Goal: Transaction & Acquisition: Purchase product/service

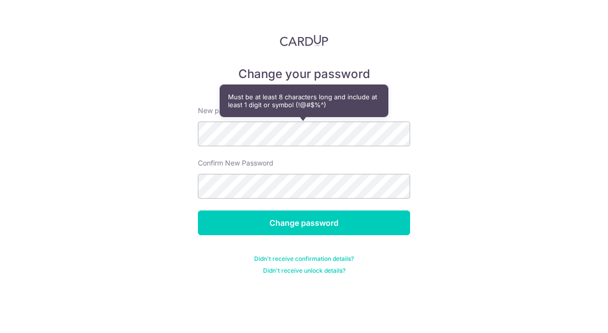
click at [137, 198] on div "Change your password New password Confirm New Password Change password Didn't r…" at bounding box center [304, 166] width 608 height 333
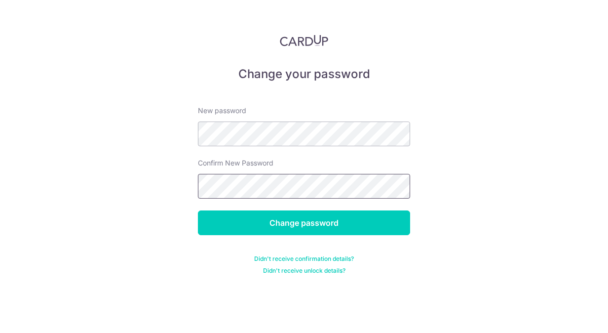
click at [198, 210] on input "Change password" at bounding box center [304, 222] width 212 height 25
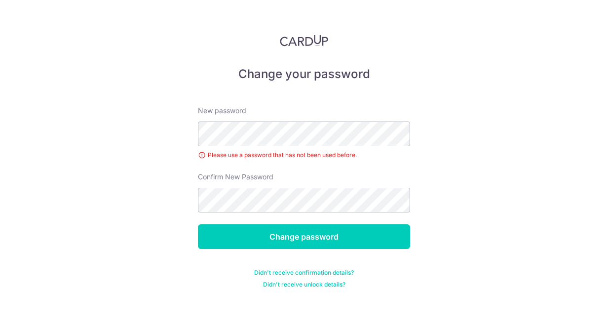
click at [179, 199] on div "Change your password New password Please use a password that has not been used …" at bounding box center [304, 166] width 608 height 333
click at [163, 210] on div "Change your password New password Please use a password that has not been used …" at bounding box center [304, 166] width 608 height 333
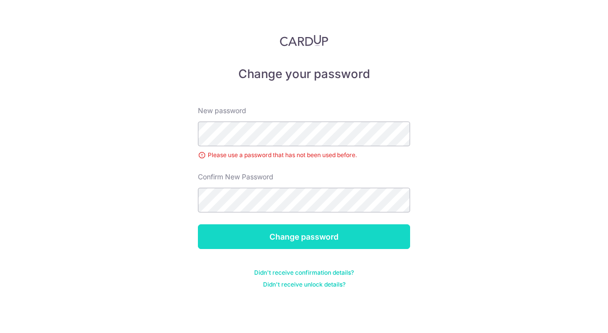
click at [263, 230] on input "Change password" at bounding box center [304, 236] width 212 height 25
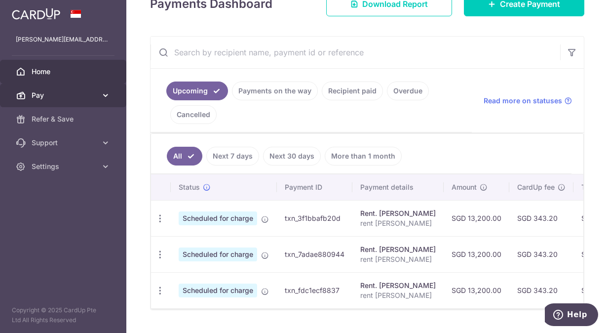
click at [104, 105] on link "Pay" at bounding box center [63, 95] width 126 height 24
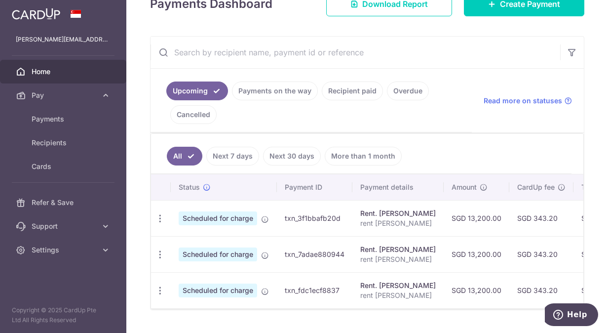
click at [192, 121] on link "Cancelled" at bounding box center [193, 114] width 46 height 19
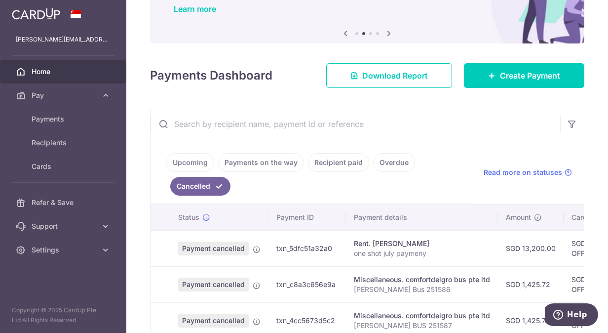
scroll to position [155, 0]
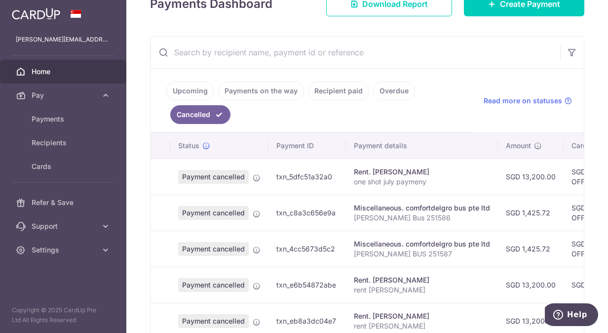
click at [406, 109] on ul "Upcoming Payments on the way Recipient paid Overdue Cancelled" at bounding box center [312, 101] width 322 height 64
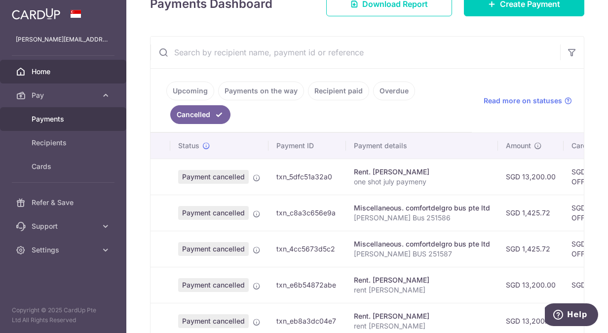
click at [61, 113] on link "Payments" at bounding box center [63, 119] width 126 height 24
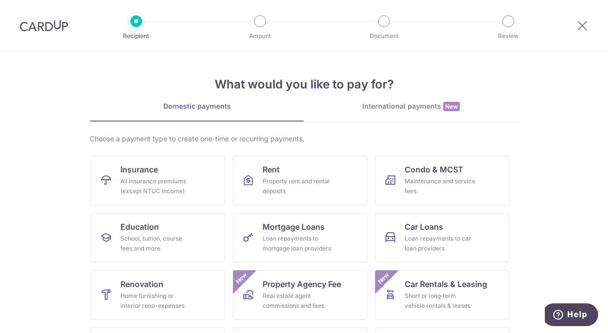
click at [66, 85] on section "What would you like to pay for? Domestic payments International payments New Ch…" at bounding box center [304, 192] width 608 height 281
click at [20, 147] on section "What would you like to pay for? Domestic payments International payments New Ch…" at bounding box center [304, 192] width 608 height 281
click at [282, 174] on link "Rent Property rent and rental deposits" at bounding box center [300, 180] width 134 height 49
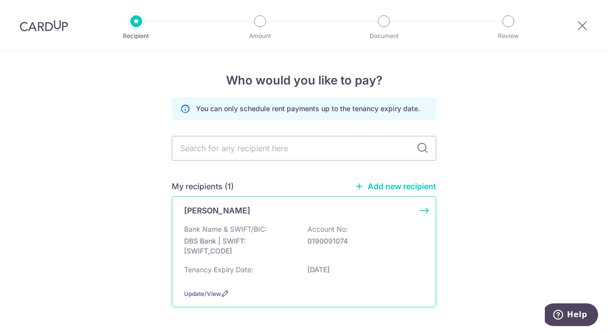
click at [219, 242] on p "DBS Bank | SWIFT: [SWIFT_CODE]" at bounding box center [239, 246] width 111 height 20
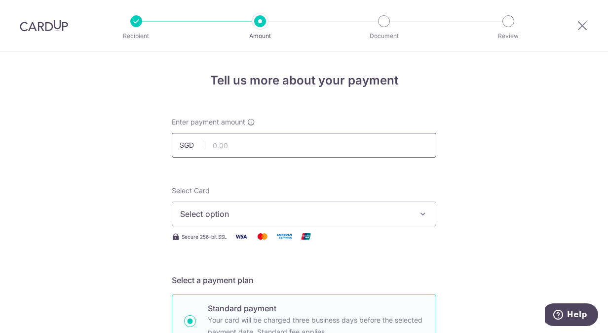
click at [231, 148] on input "text" at bounding box center [304, 145] width 265 height 25
type input "13,200.00"
drag, startPoint x: 136, startPoint y: 212, endPoint x: 226, endPoint y: 216, distance: 90.5
click at [226, 216] on span "Select option" at bounding box center [295, 214] width 230 height 12
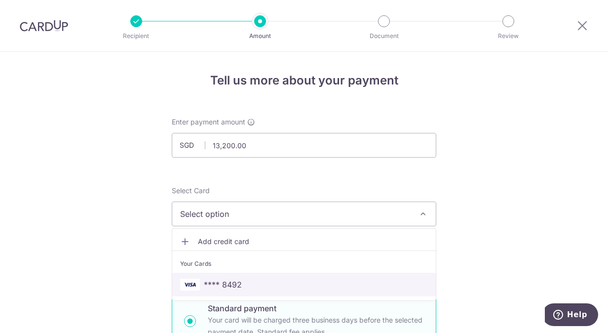
click at [226, 284] on span "**** 8492" at bounding box center [223, 285] width 38 height 12
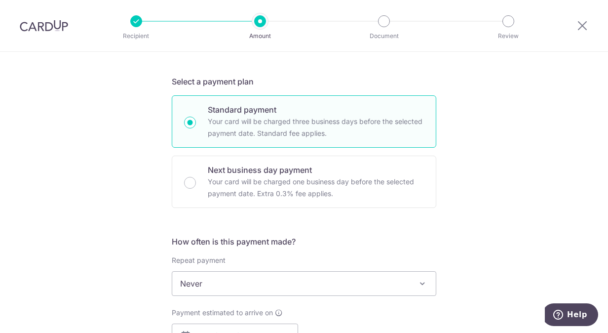
scroll to position [202, 0]
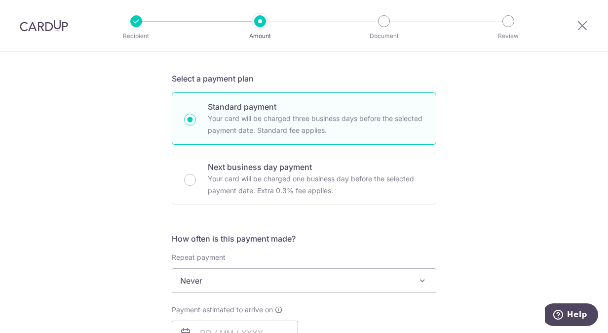
click at [75, 209] on div "Tell us more about your payment Enter payment amount SGD 13,200.00 13200.00 Sel…" at bounding box center [304, 296] width 608 height 893
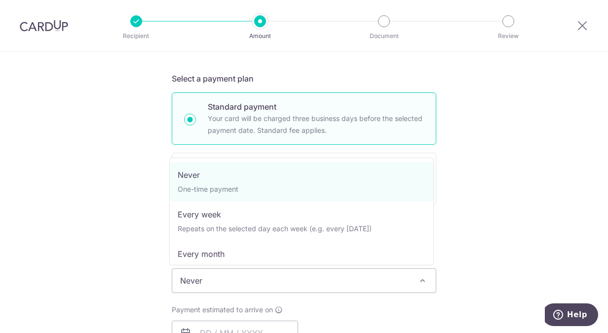
click at [211, 288] on span "Never" at bounding box center [304, 281] width 264 height 24
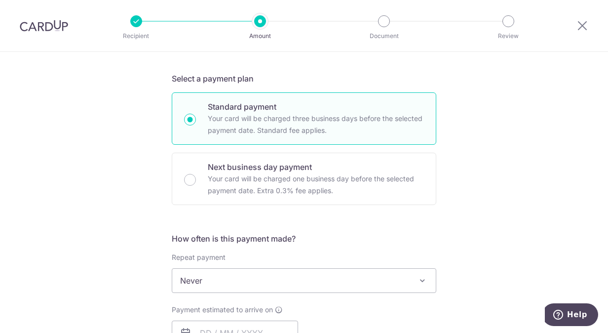
click at [211, 288] on span "Never" at bounding box center [304, 281] width 264 height 24
click at [108, 283] on div "Tell us more about your payment Enter payment amount SGD 13,200.00 13200.00 Sel…" at bounding box center [304, 296] width 608 height 893
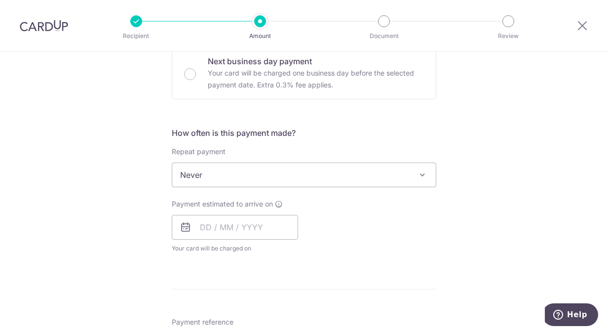
scroll to position [317, 0]
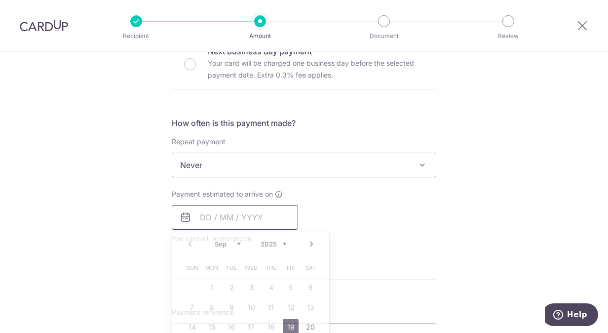
click at [225, 217] on input "text" at bounding box center [235, 217] width 126 height 25
click at [293, 325] on link "19" at bounding box center [291, 327] width 16 height 16
type input "19/09/2025"
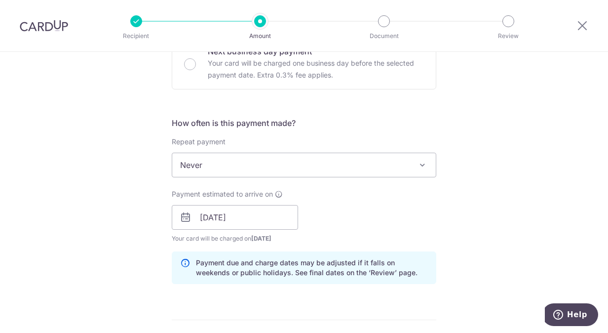
click at [413, 185] on div "How often is this payment made? Repeat payment Never Every week Every month Eve…" at bounding box center [304, 204] width 265 height 175
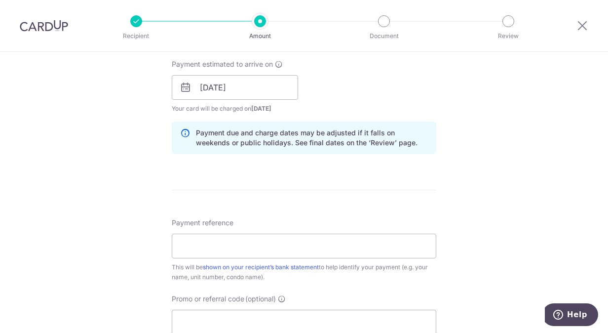
scroll to position [447, 0]
click at [192, 243] on input "Payment reference" at bounding box center [304, 245] width 265 height 25
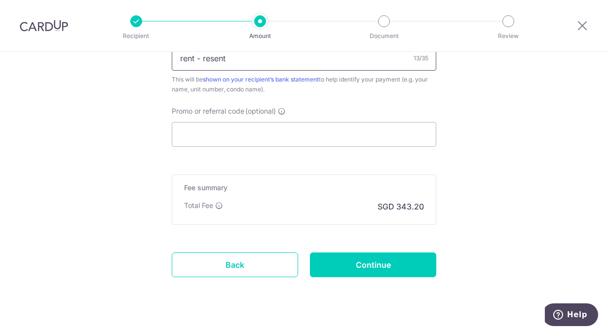
scroll to position [635, 0]
type input "rent - resent"
click at [244, 126] on input "Promo or referral code (optional)" at bounding box center [304, 133] width 265 height 25
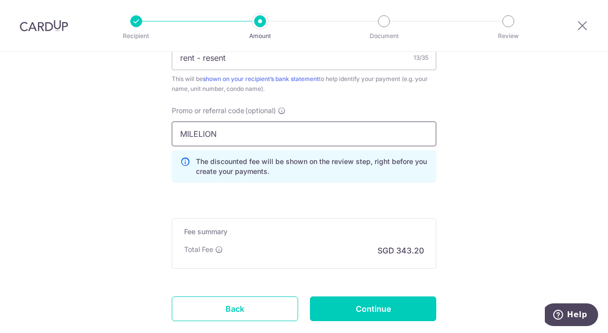
type input "MILELION"
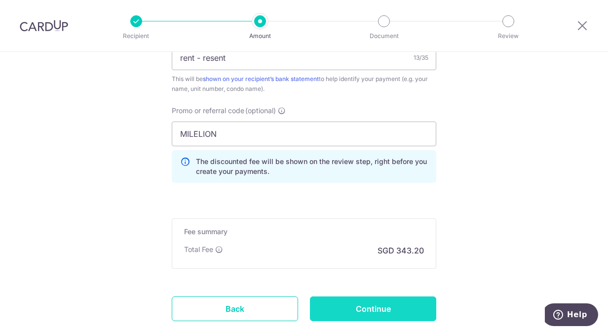
click at [371, 303] on input "Continue" at bounding box center [373, 308] width 126 height 25
type input "Create Schedule"
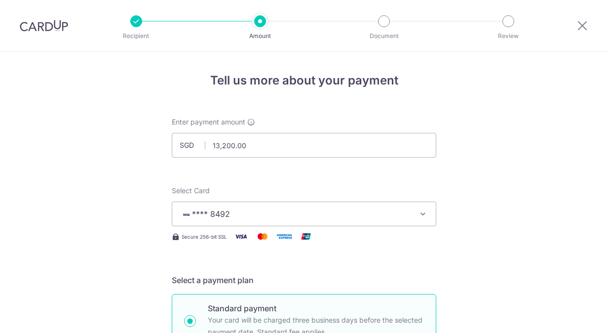
scroll to position [708, 0]
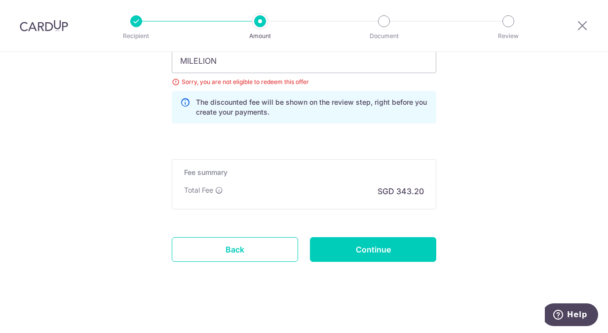
drag, startPoint x: 240, startPoint y: 58, endPoint x: 152, endPoint y: 62, distance: 88.0
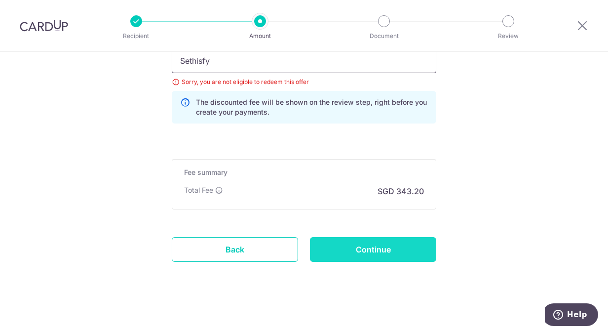
type input "Sethisfy"
click at [371, 246] on input "Continue" at bounding box center [373, 249] width 126 height 25
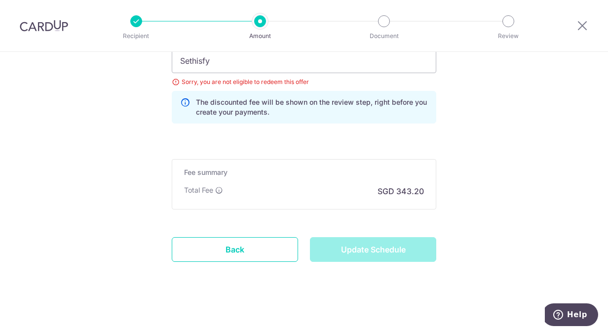
type input "Update Schedule"
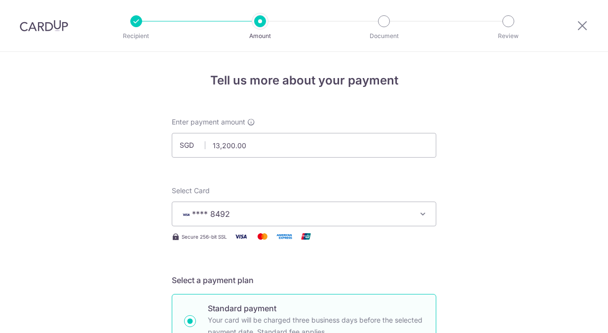
scroll to position [708, 0]
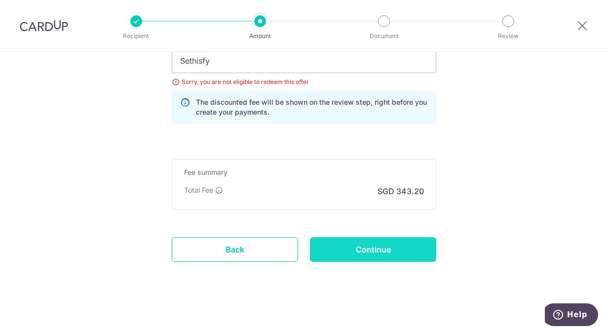
click at [369, 248] on input "Continue" at bounding box center [373, 249] width 126 height 25
type input "Update Schedule"
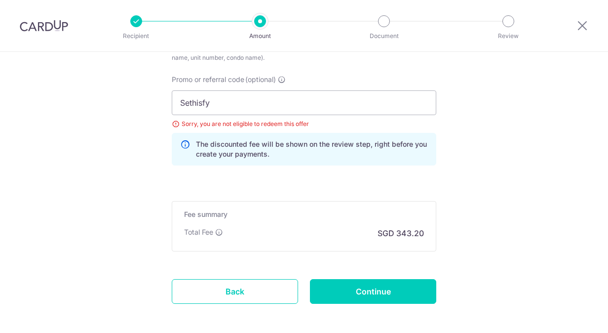
scroll to position [635, 0]
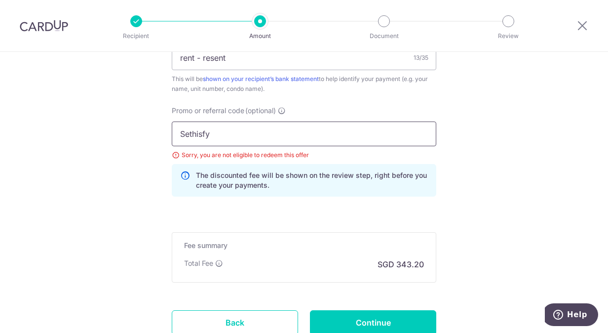
click at [214, 133] on input "Sethisfy" at bounding box center [304, 133] width 265 height 25
type input "S"
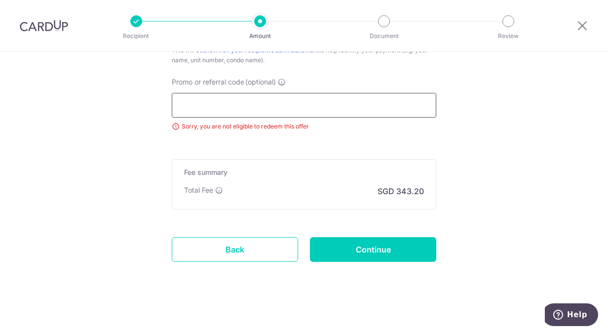
scroll to position [664, 0]
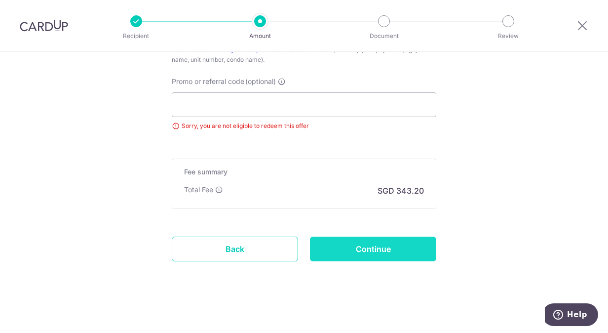
click at [377, 255] on input "Continue" at bounding box center [373, 249] width 126 height 25
type input "Update Schedule"
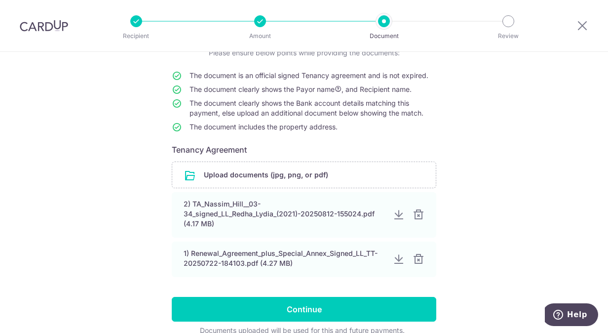
scroll to position [127, 0]
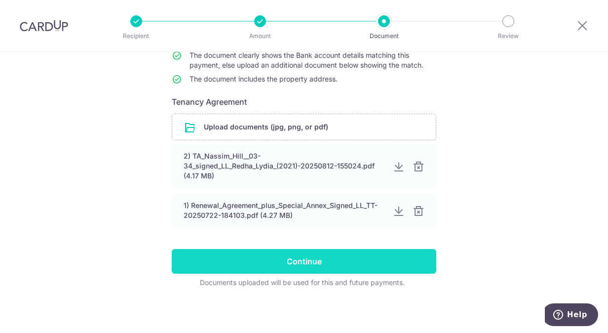
click at [285, 265] on input "Continue" at bounding box center [304, 261] width 265 height 25
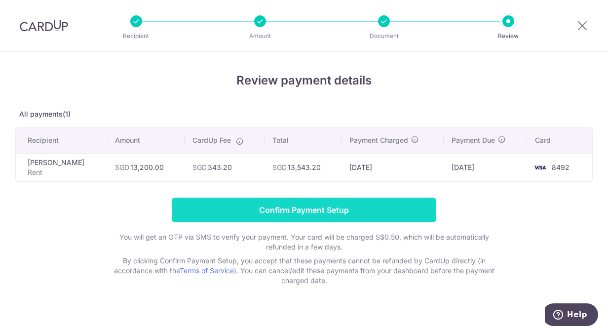
click at [251, 209] on input "Confirm Payment Setup" at bounding box center [304, 210] width 265 height 25
